Goal: Find specific page/section: Find specific page/section

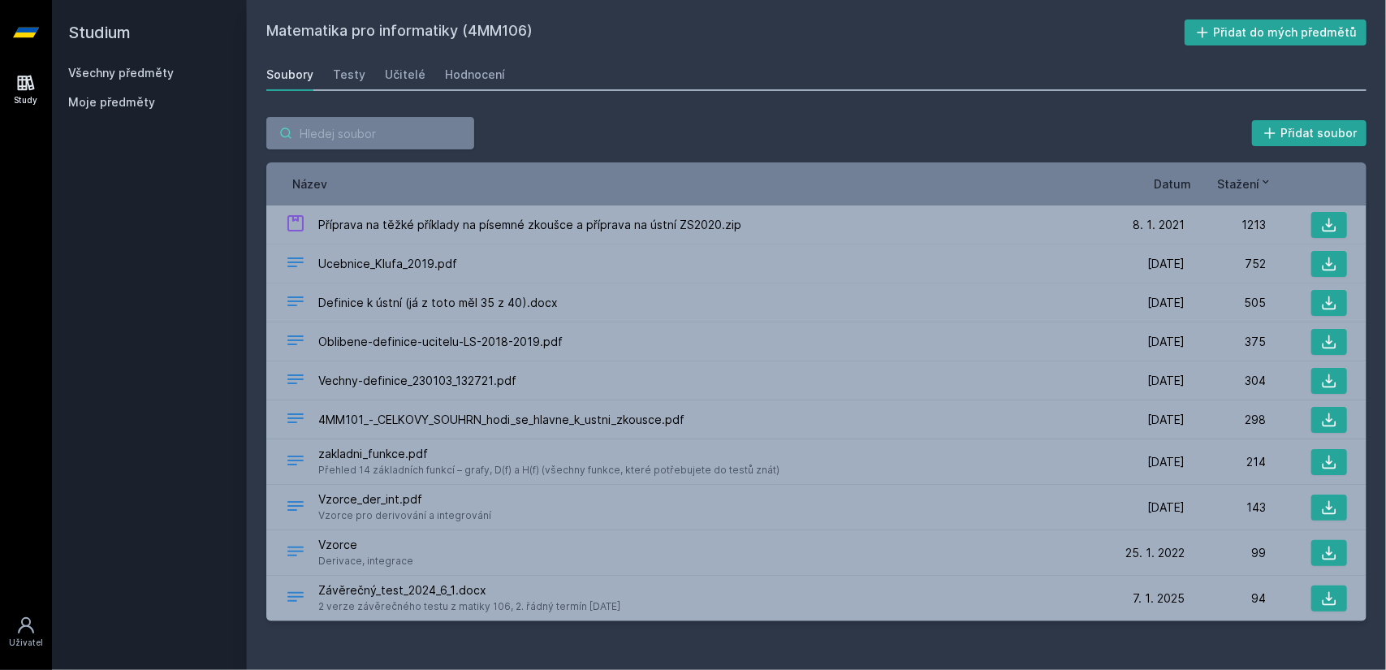
click at [388, 149] on input "search" at bounding box center [370, 133] width 208 height 32
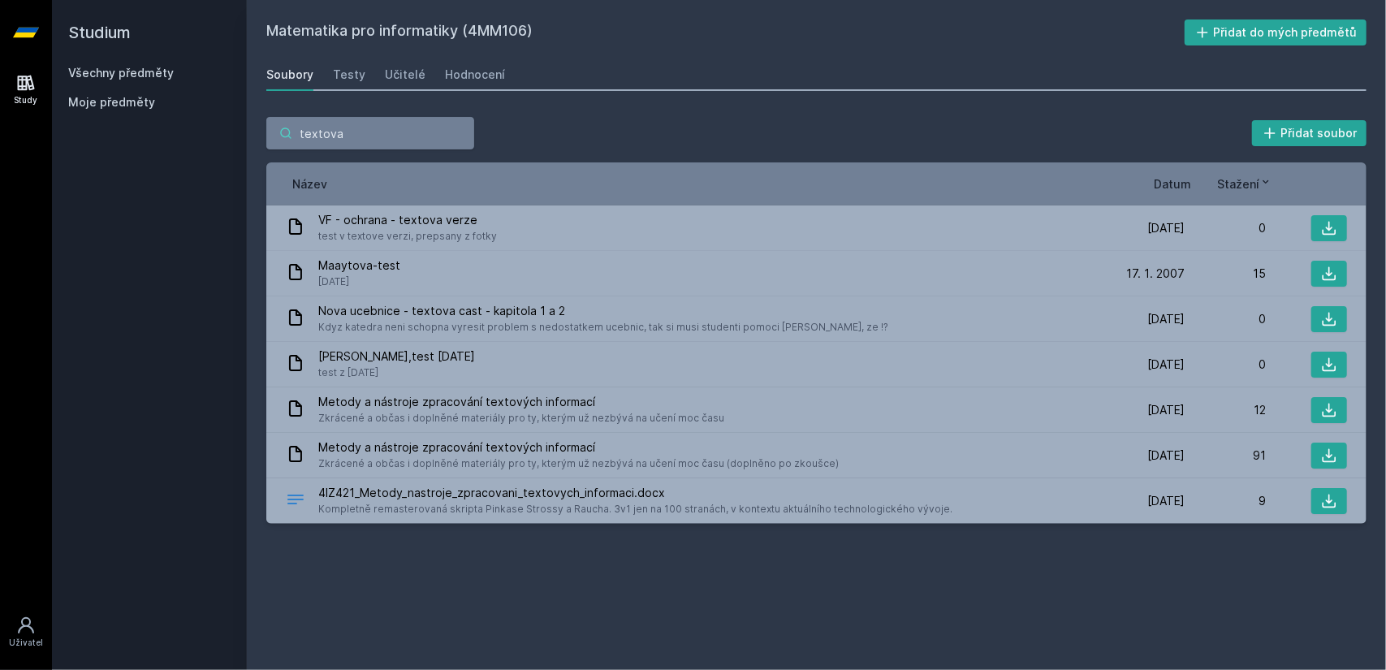
type input "textova a"
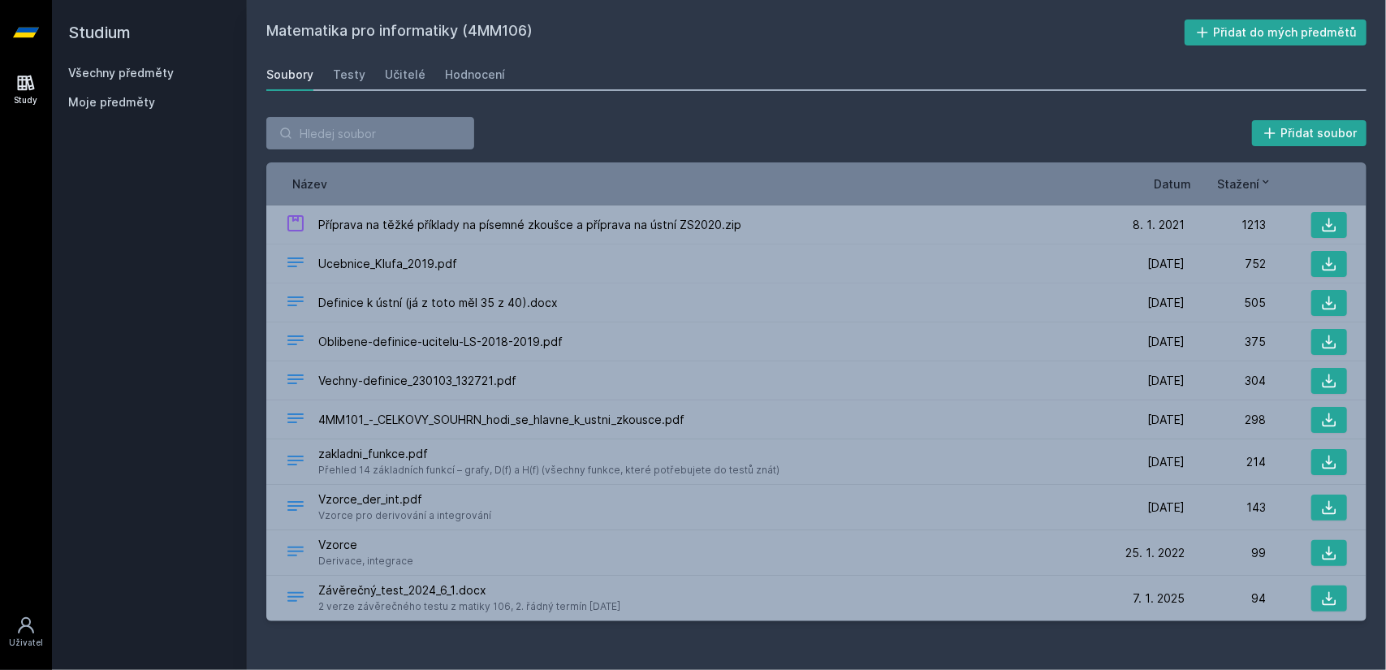
click at [982, 626] on div "Přidat soubor Řazení: Název Datum Stažení Název Datum Stažení Příprava na těžké…" at bounding box center [816, 368] width 1139 height 543
drag, startPoint x: 854, startPoint y: 92, endPoint x: 847, endPoint y: 87, distance: 8.8
drag, startPoint x: 847, startPoint y: 87, endPoint x: 788, endPoint y: 63, distance: 63.8
click at [788, 63] on div "Soubory Testy Učitelé Hodnocení" at bounding box center [816, 74] width 1100 height 32
click at [142, 59] on h2 "Studium" at bounding box center [149, 32] width 162 height 65
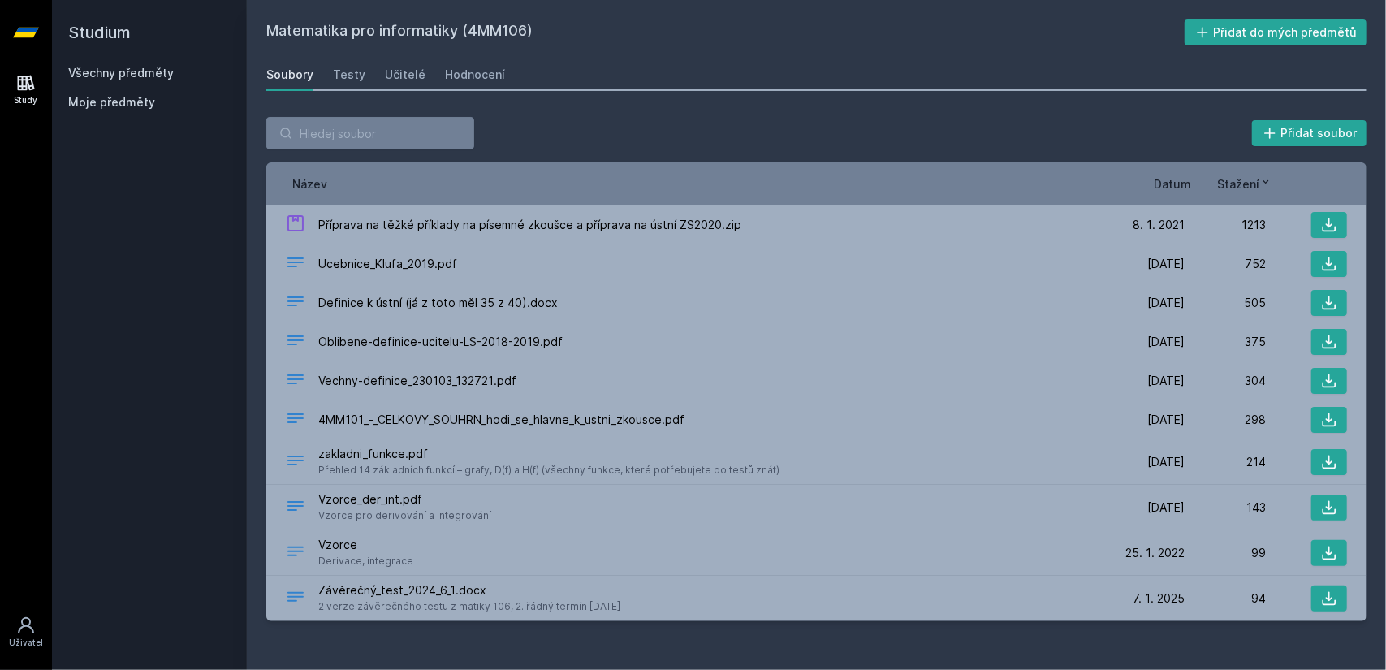
click at [133, 61] on h2 "Studium" at bounding box center [149, 32] width 162 height 65
click at [119, 72] on link "Všechny předměty" at bounding box center [121, 73] width 106 height 14
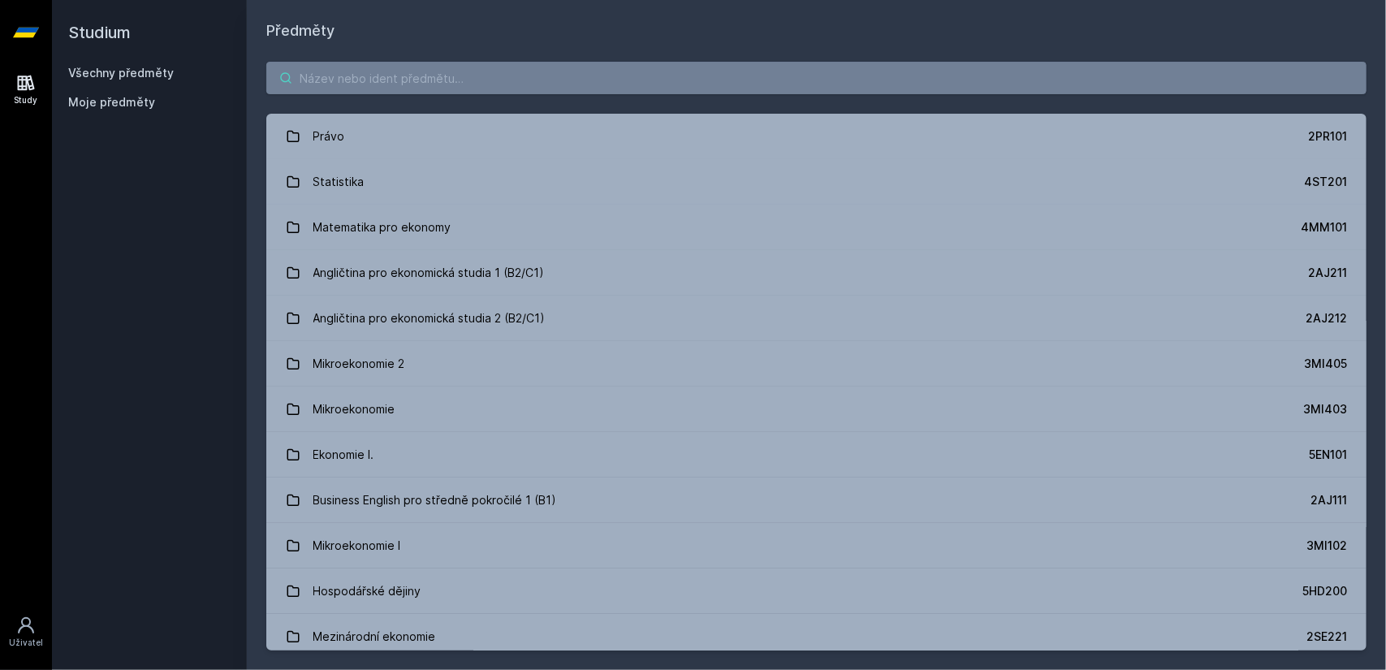
click at [393, 76] on input "search" at bounding box center [816, 78] width 1100 height 32
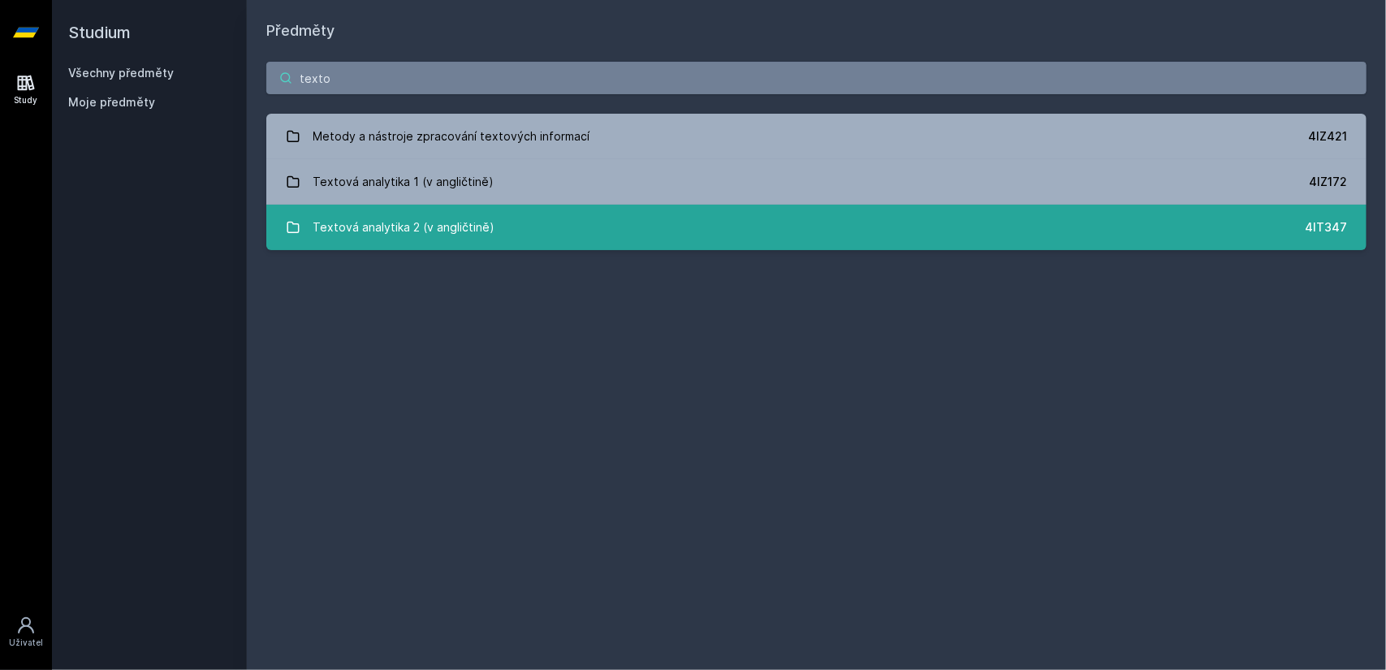
type input "texto"
click at [487, 207] on link "Textová analytika 2 (v angličtině) 4IT347" at bounding box center [816, 227] width 1100 height 45
